Goal: Information Seeking & Learning: Learn about a topic

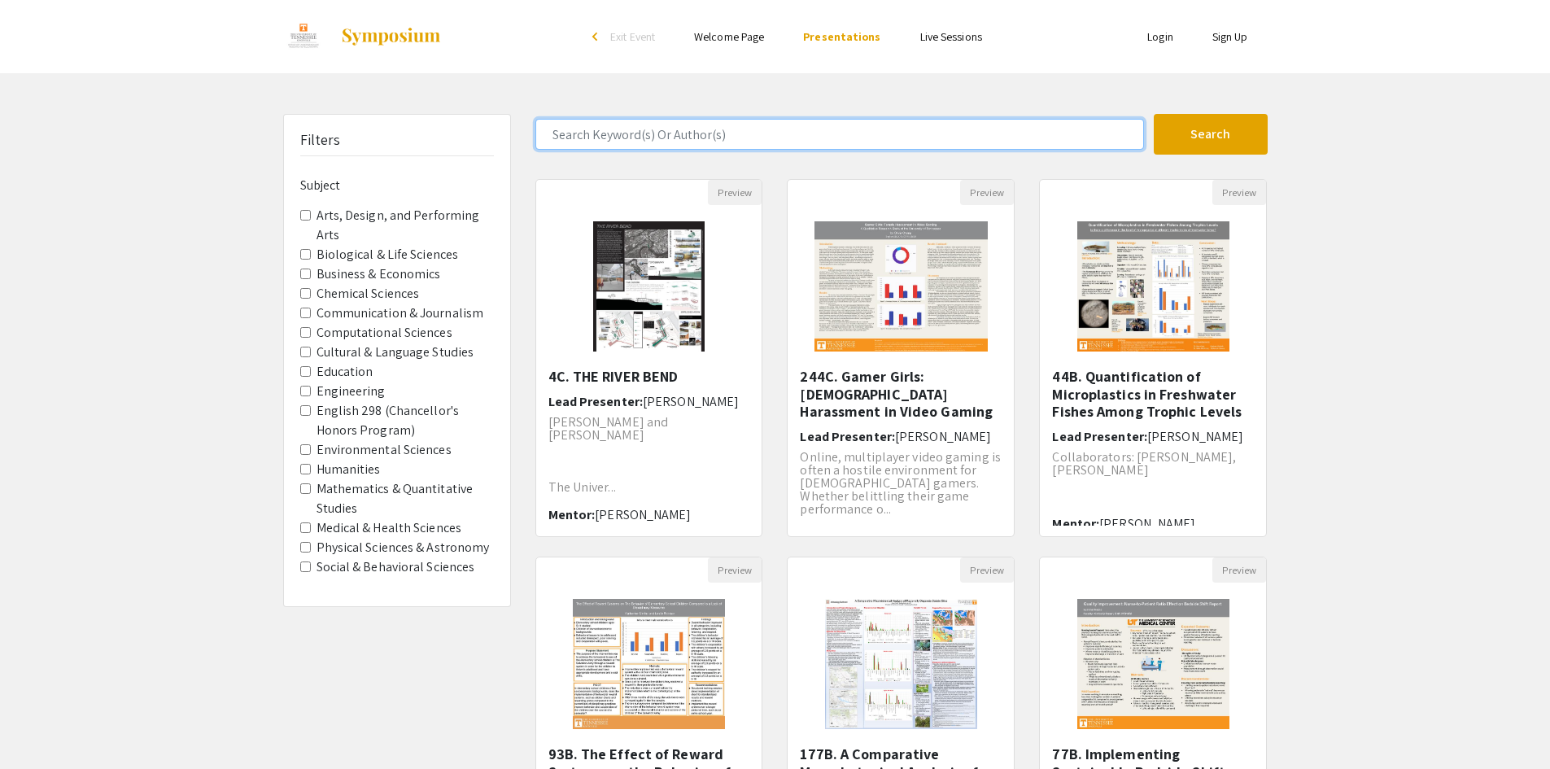
click at [675, 138] on input "Search Keyword(s) Or Author(s)" at bounding box center [839, 134] width 609 height 31
type input "nethmi"
click at [1154, 114] on button "Search" at bounding box center [1211, 134] width 114 height 41
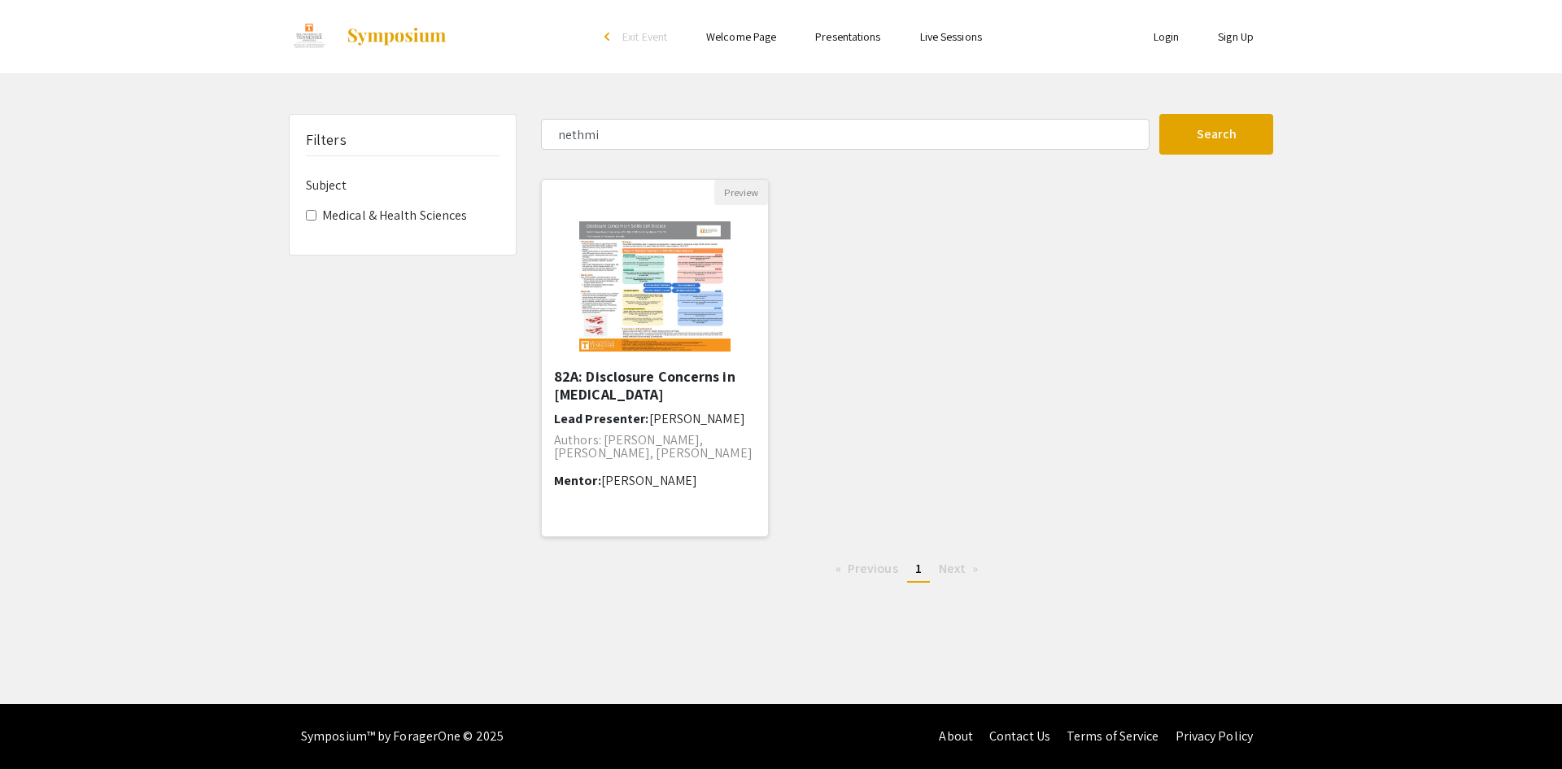
click at [658, 404] on div "82A: Disclosure Concerns in [MEDICAL_DATA] Lead Presenter: [PERSON_NAME] Author…" at bounding box center [655, 447] width 202 height 158
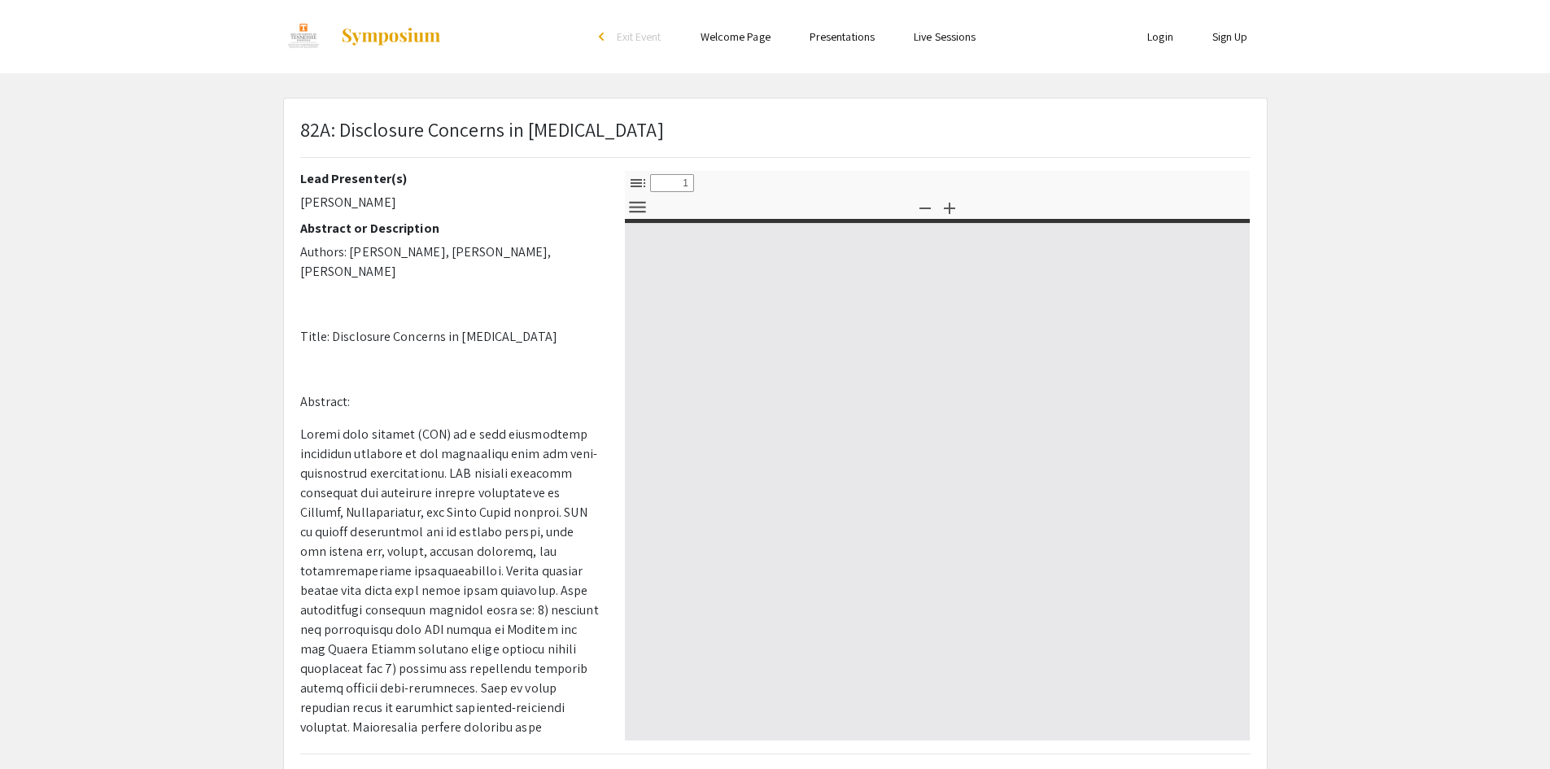
select select "custom"
type input "0"
select select "custom"
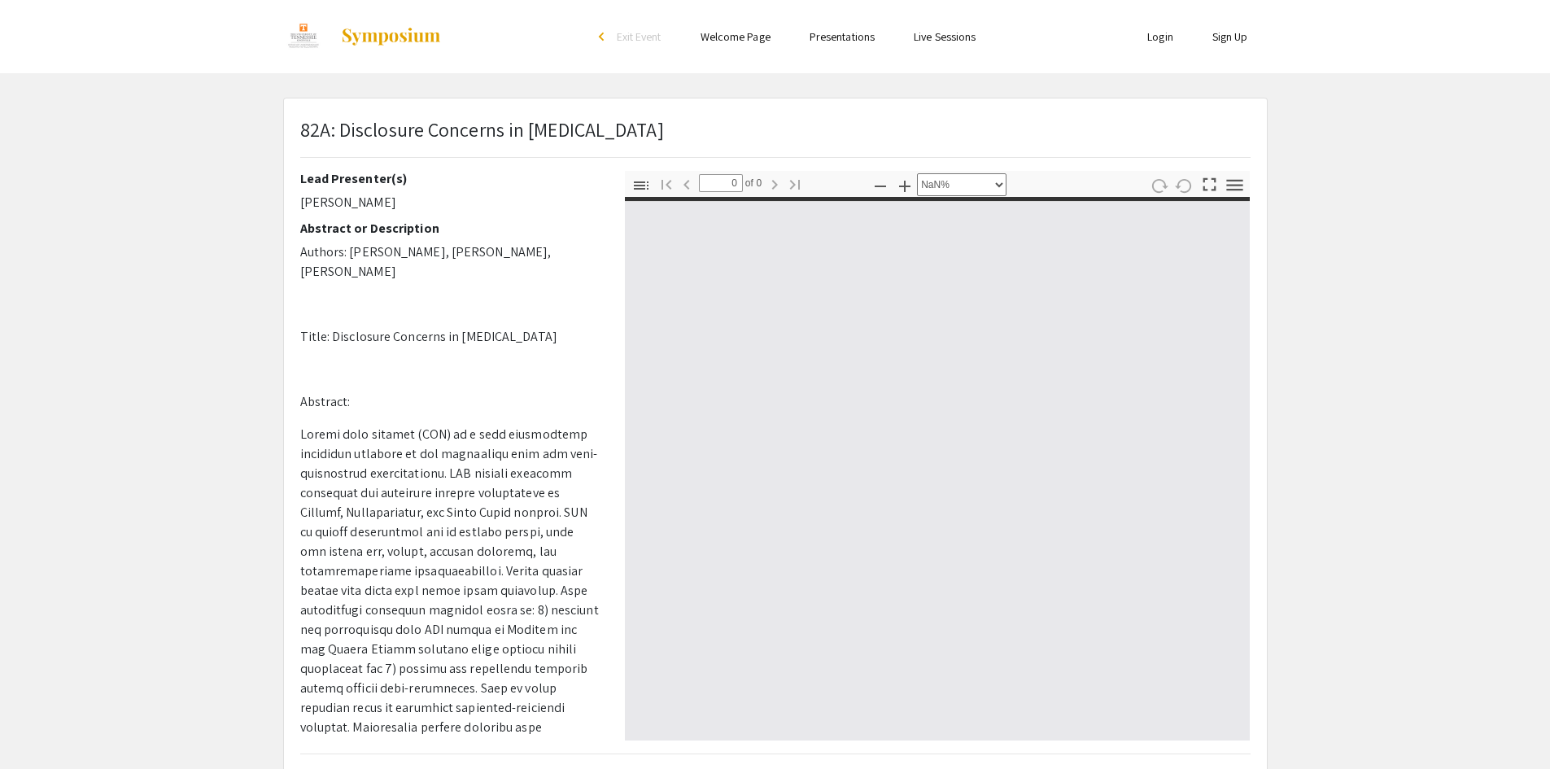
type input "1"
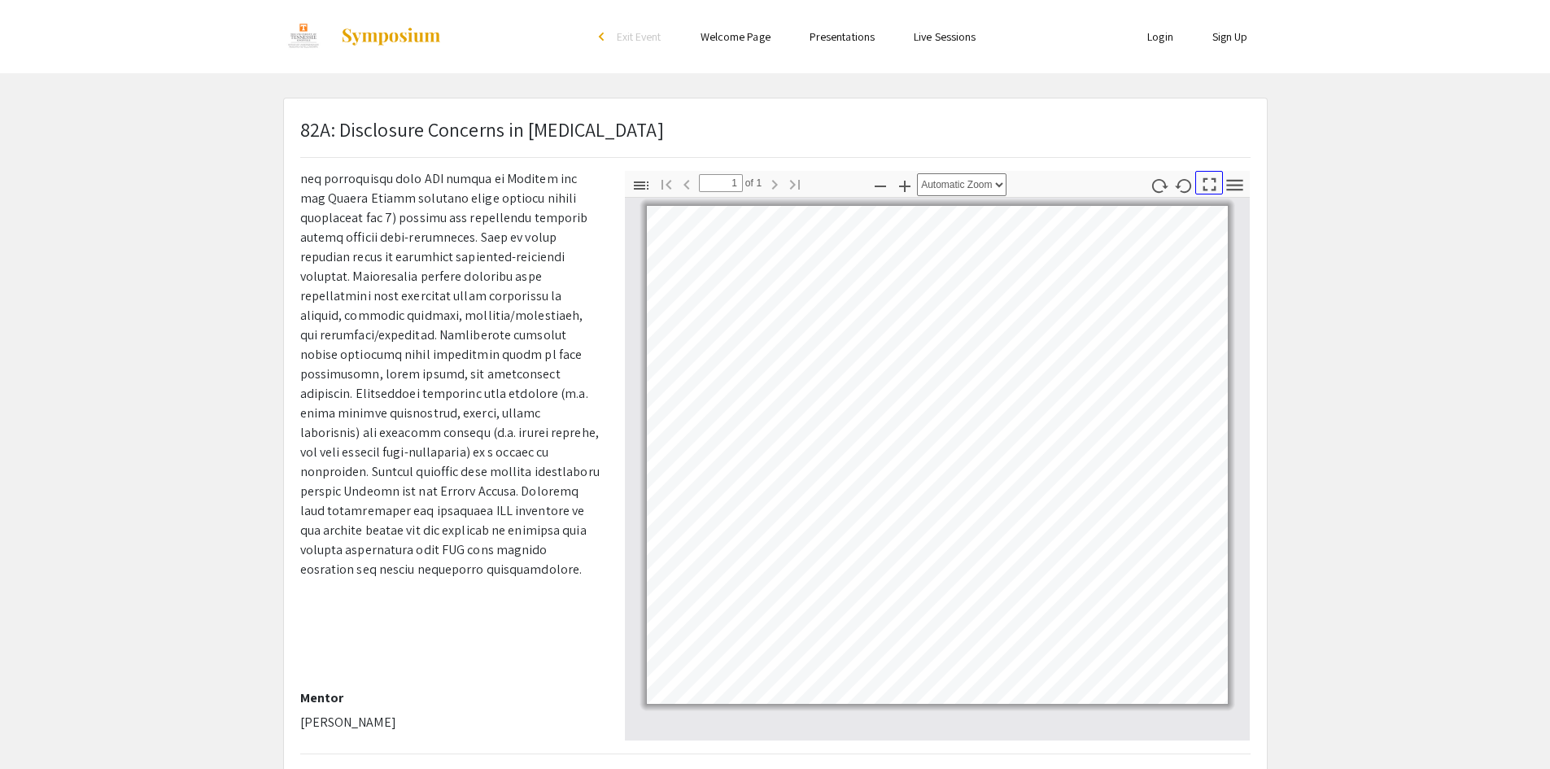
click at [1207, 192] on icon "button" at bounding box center [1209, 184] width 22 height 22
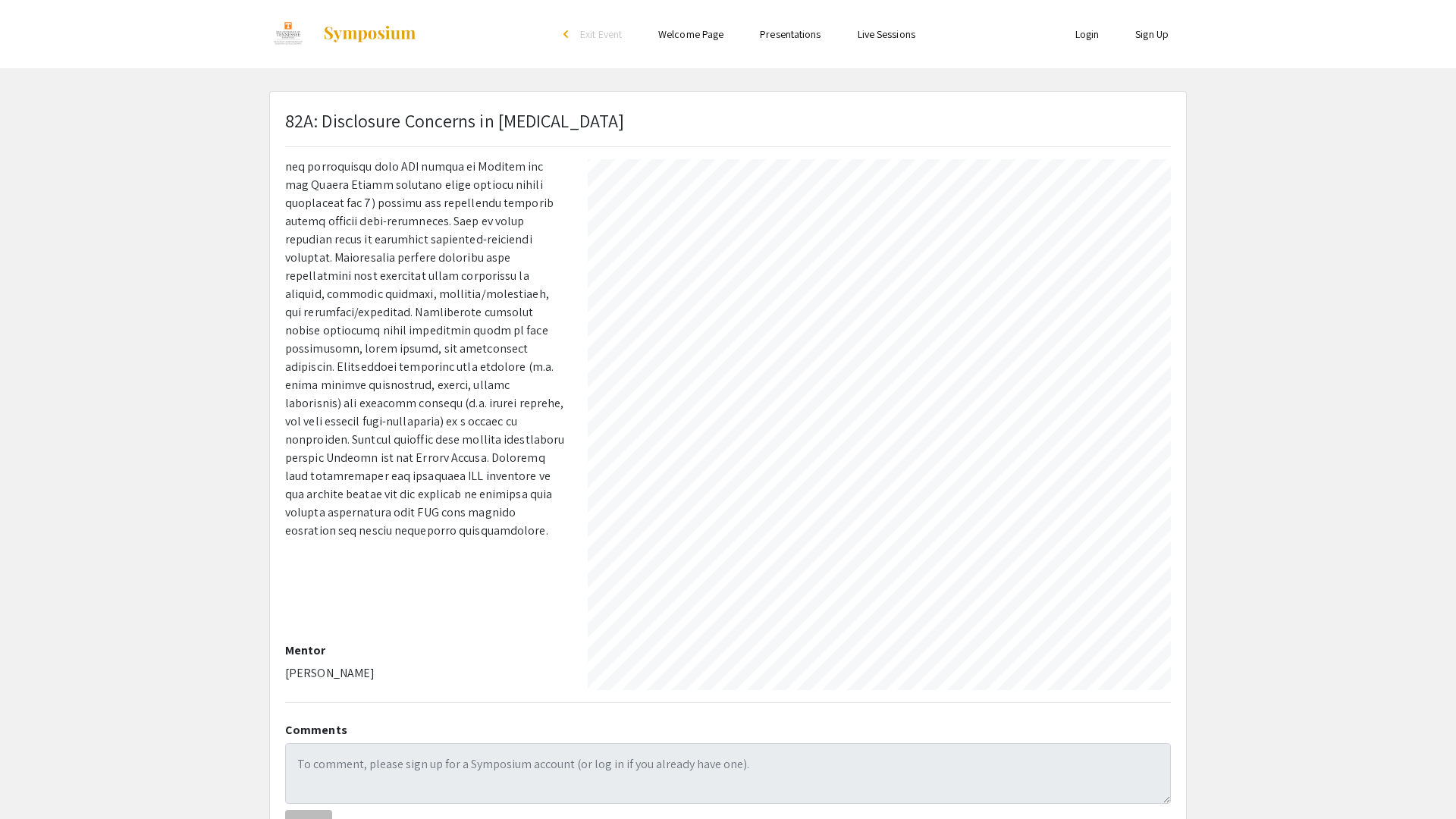
select select "auto"
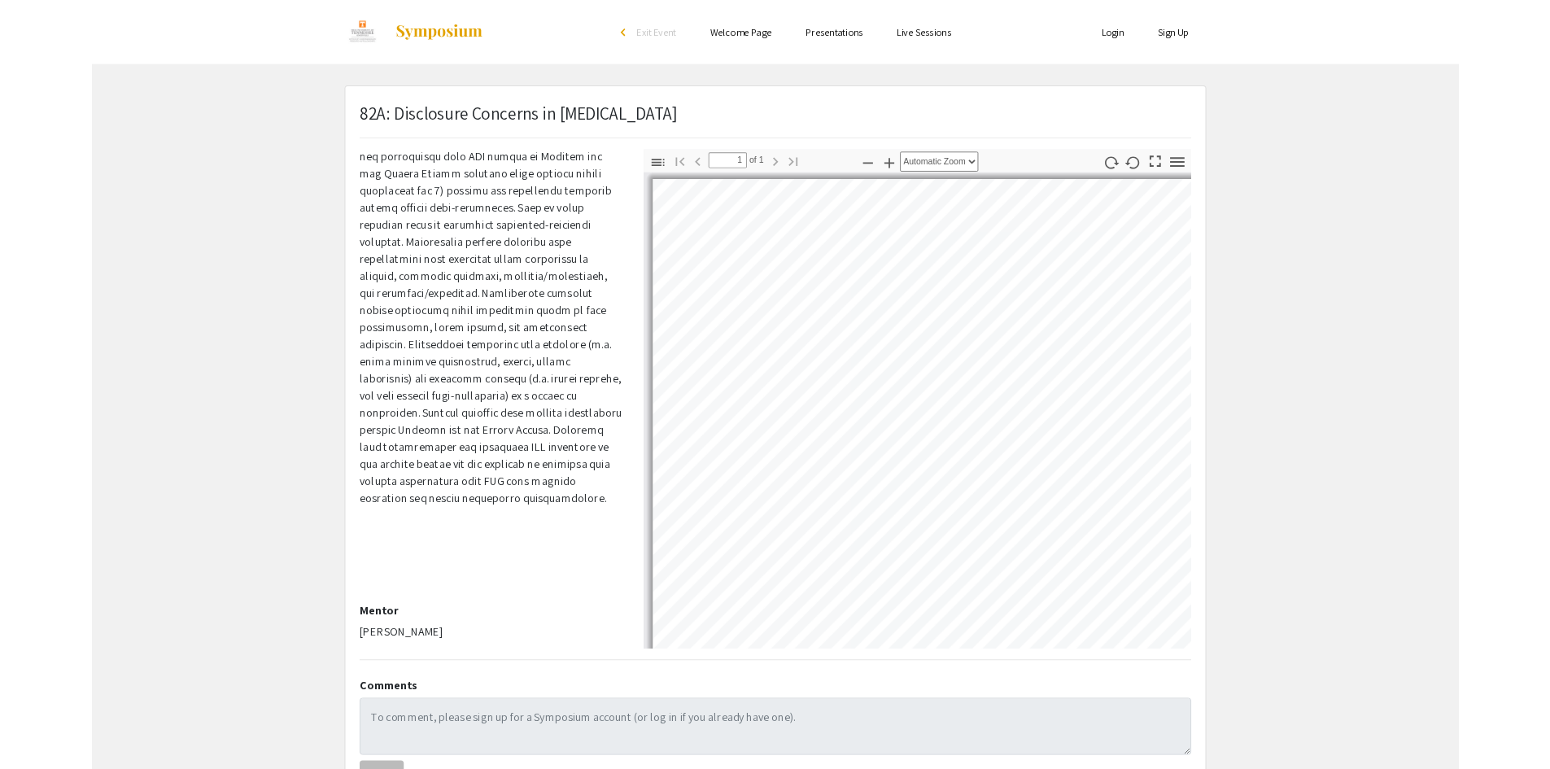
scroll to position [0, 0]
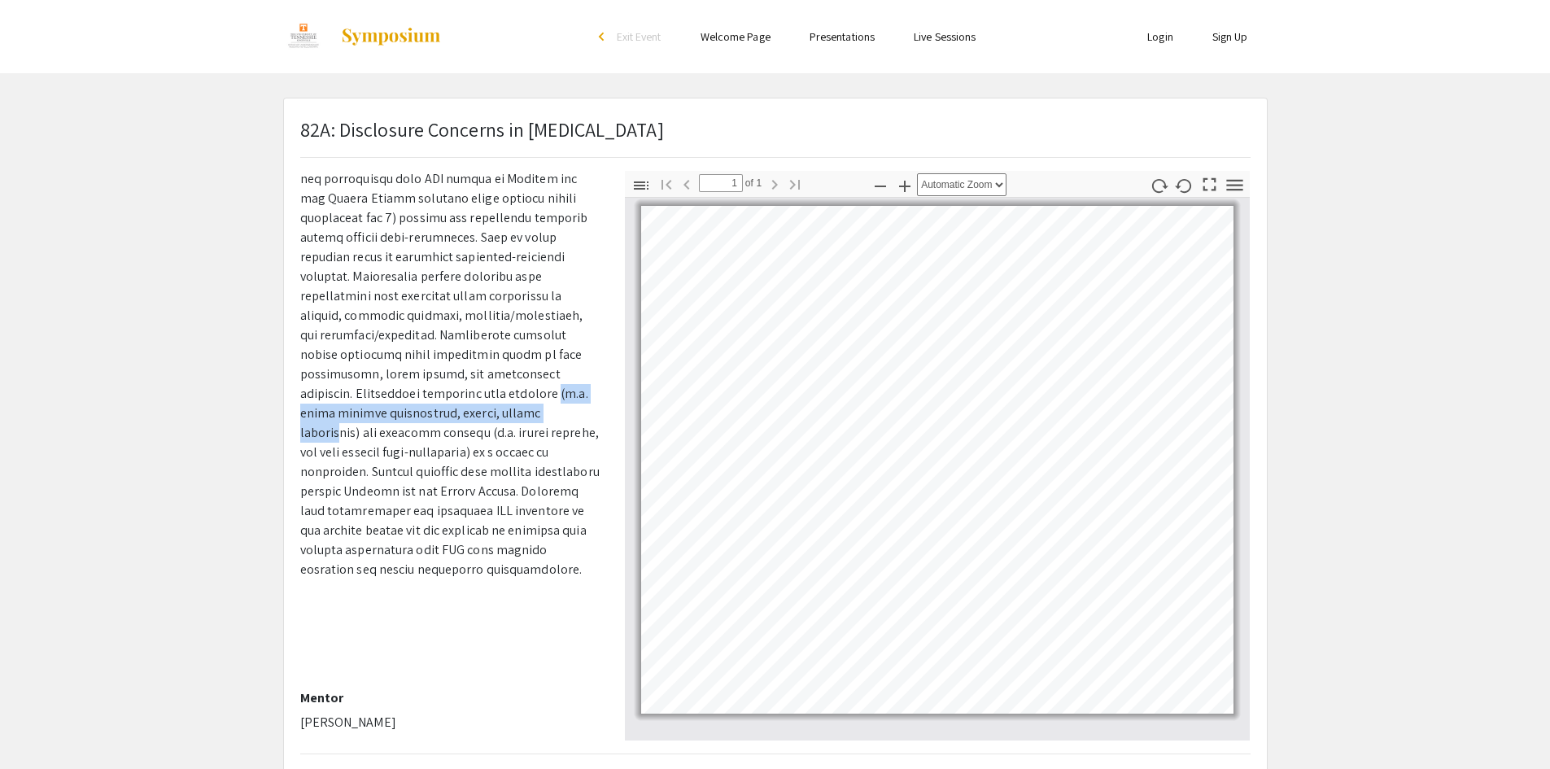
drag, startPoint x: 346, startPoint y: 391, endPoint x: 345, endPoint y: 412, distance: 22.0
click at [345, 412] on span at bounding box center [449, 276] width 299 height 603
